Goal: Information Seeking & Learning: Learn about a topic

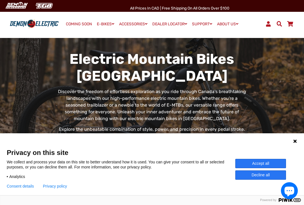
click at [257, 163] on button "Accept all" at bounding box center [260, 163] width 51 height 9
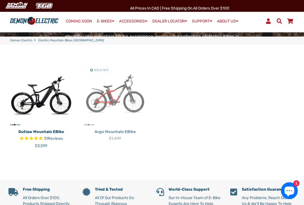
scroll to position [138, 0]
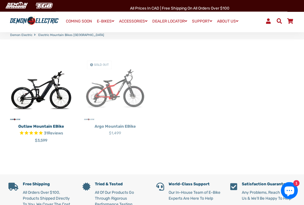
click at [288, 197] on icon "Chat window" at bounding box center [289, 192] width 10 height 10
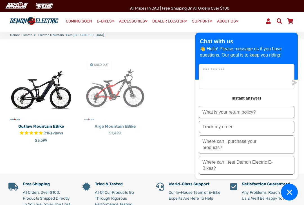
click at [176, 64] on div "Outlaw Mountain eBike 31 Reviews Regular price $3,599 Sold Out" at bounding box center [147, 104] width 295 height 96
click at [286, 197] on icon "Chat window" at bounding box center [289, 192] width 9 height 9
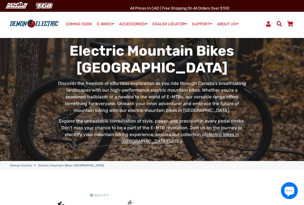
scroll to position [0, 0]
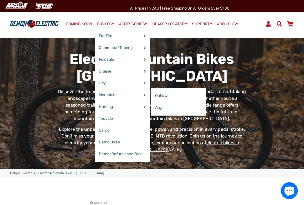
click at [158, 94] on link "Outlaw" at bounding box center [178, 96] width 55 height 12
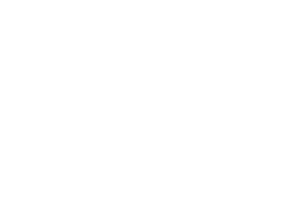
select select "******"
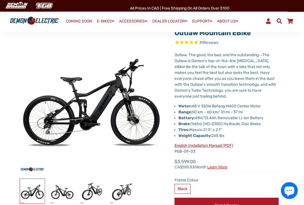
scroll to position [32, 0]
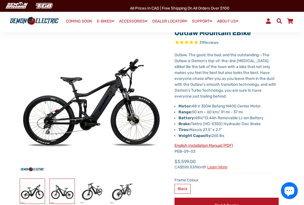
click at [58, 190] on img at bounding box center [62, 191] width 25 height 25
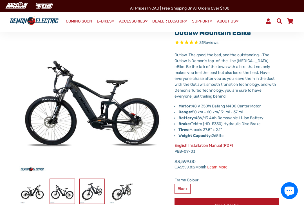
click at [88, 188] on img at bounding box center [92, 191] width 25 height 25
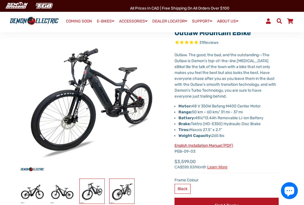
click at [122, 191] on img at bounding box center [121, 191] width 25 height 25
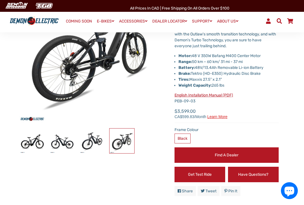
scroll to position [80, 0]
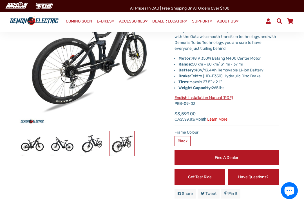
click at [222, 158] on link "Find a Dealer" at bounding box center [226, 157] width 104 height 15
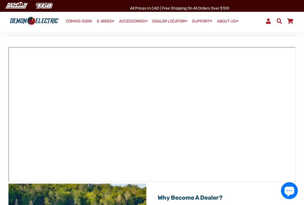
scroll to position [57, 0]
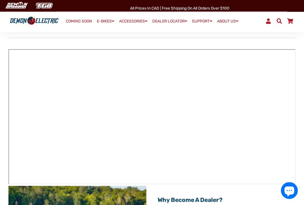
click at [15, 32] on div "Menu Log In Demon Electric COMING SOON E-BIKES" at bounding box center [152, 21] width 304 height 23
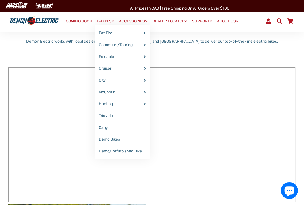
scroll to position [40, 0]
click at [156, 105] on link "Argo" at bounding box center [178, 105] width 55 height 12
